Goal: Find specific page/section: Find specific page/section

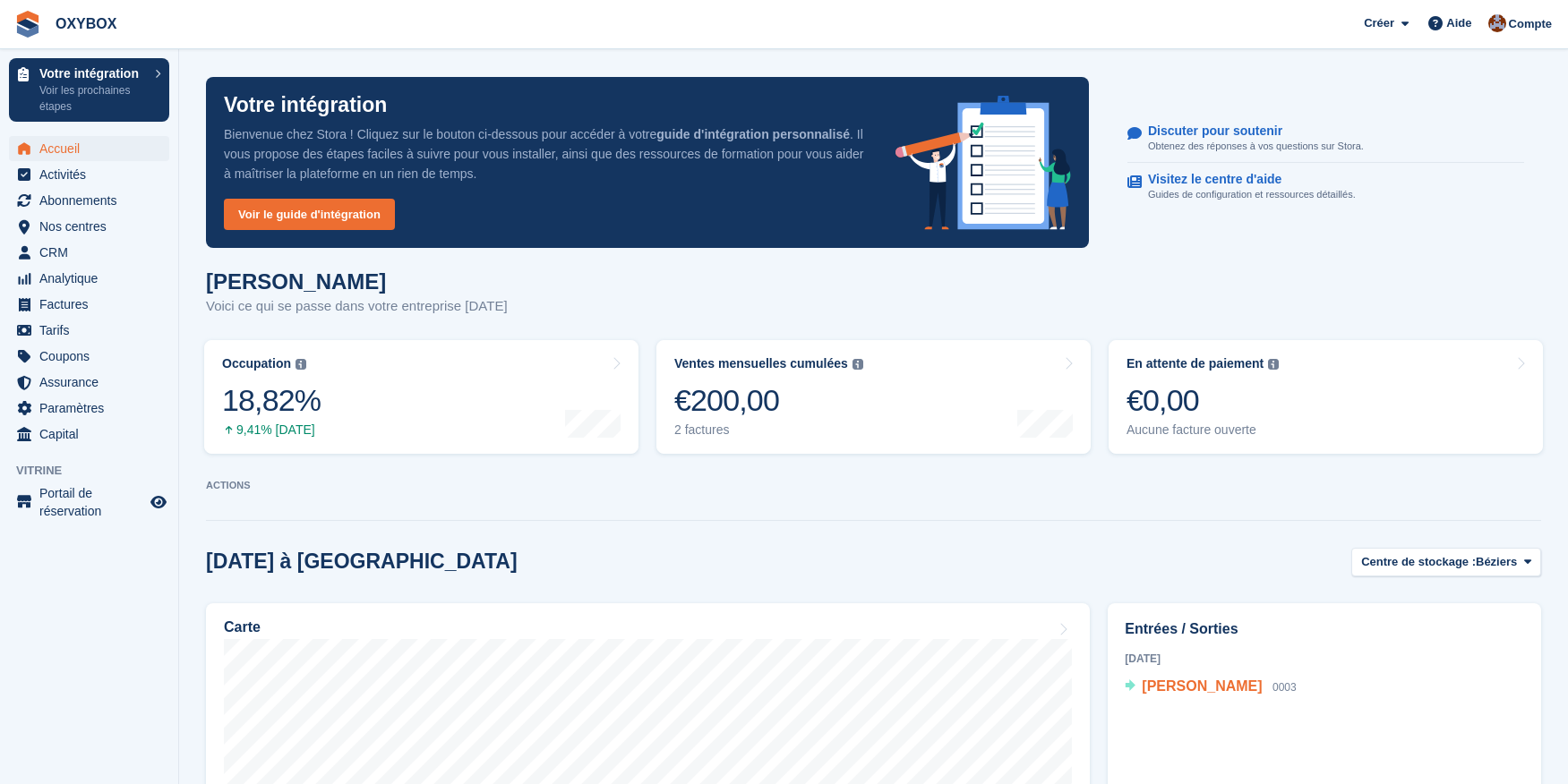
click at [1216, 689] on span "[PERSON_NAME]" at bounding box center [1201, 686] width 120 height 15
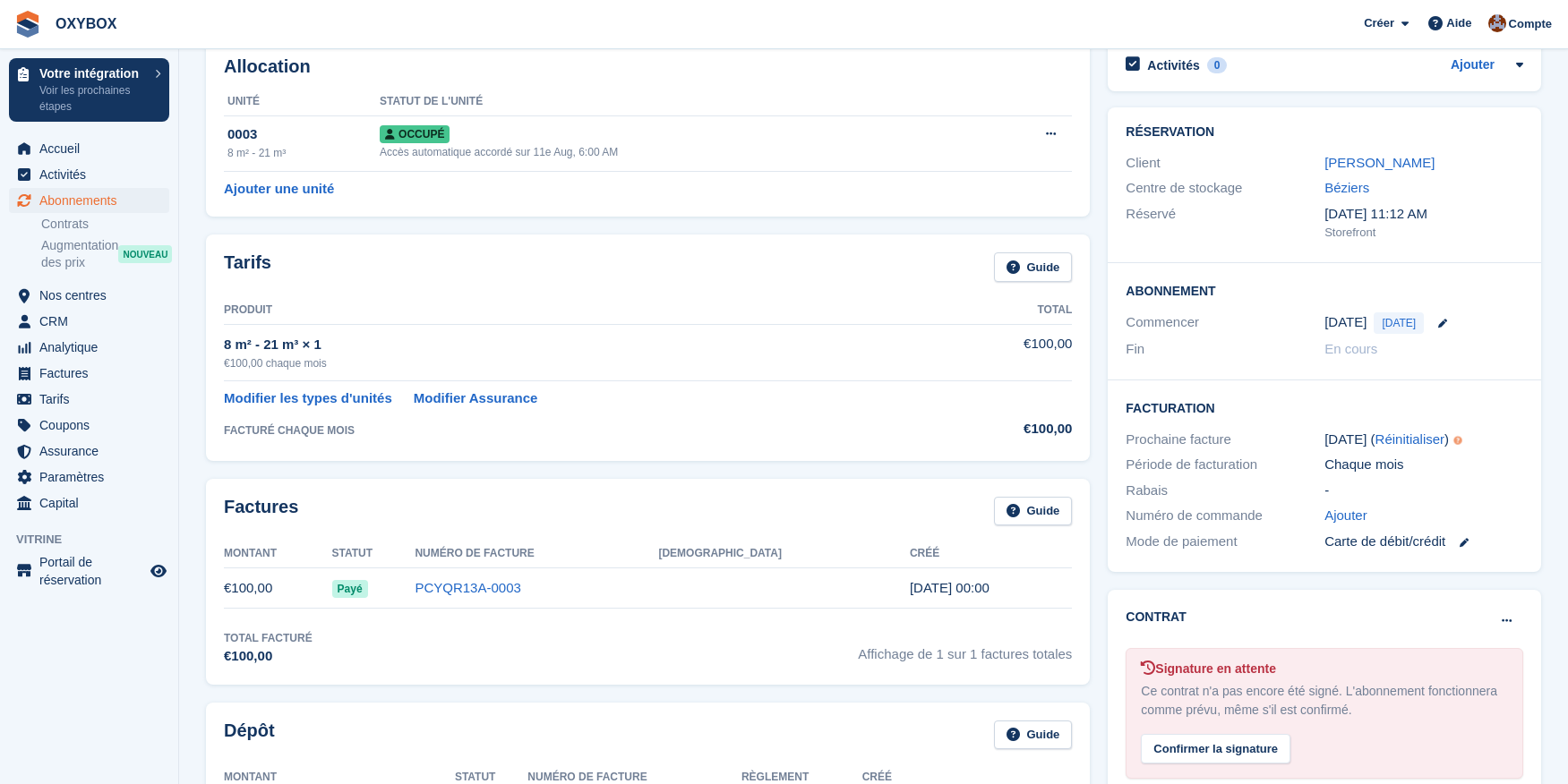
scroll to position [94, 0]
click at [1362, 169] on link "[PERSON_NAME]" at bounding box center [1380, 162] width 110 height 15
